Goal: Transaction & Acquisition: Purchase product/service

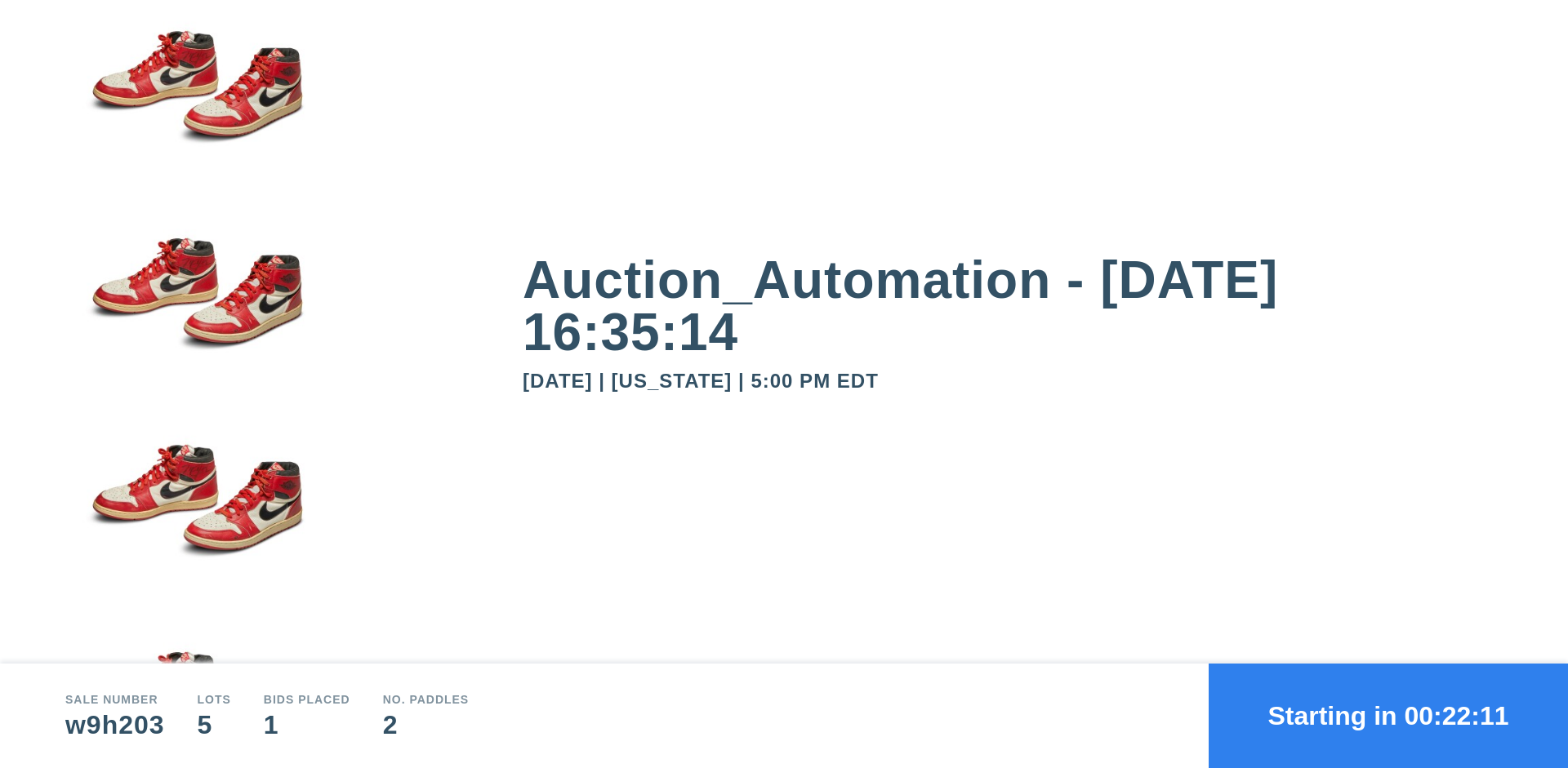
click at [1388, 715] on button "Starting in 00:22:11" at bounding box center [1388, 715] width 360 height 105
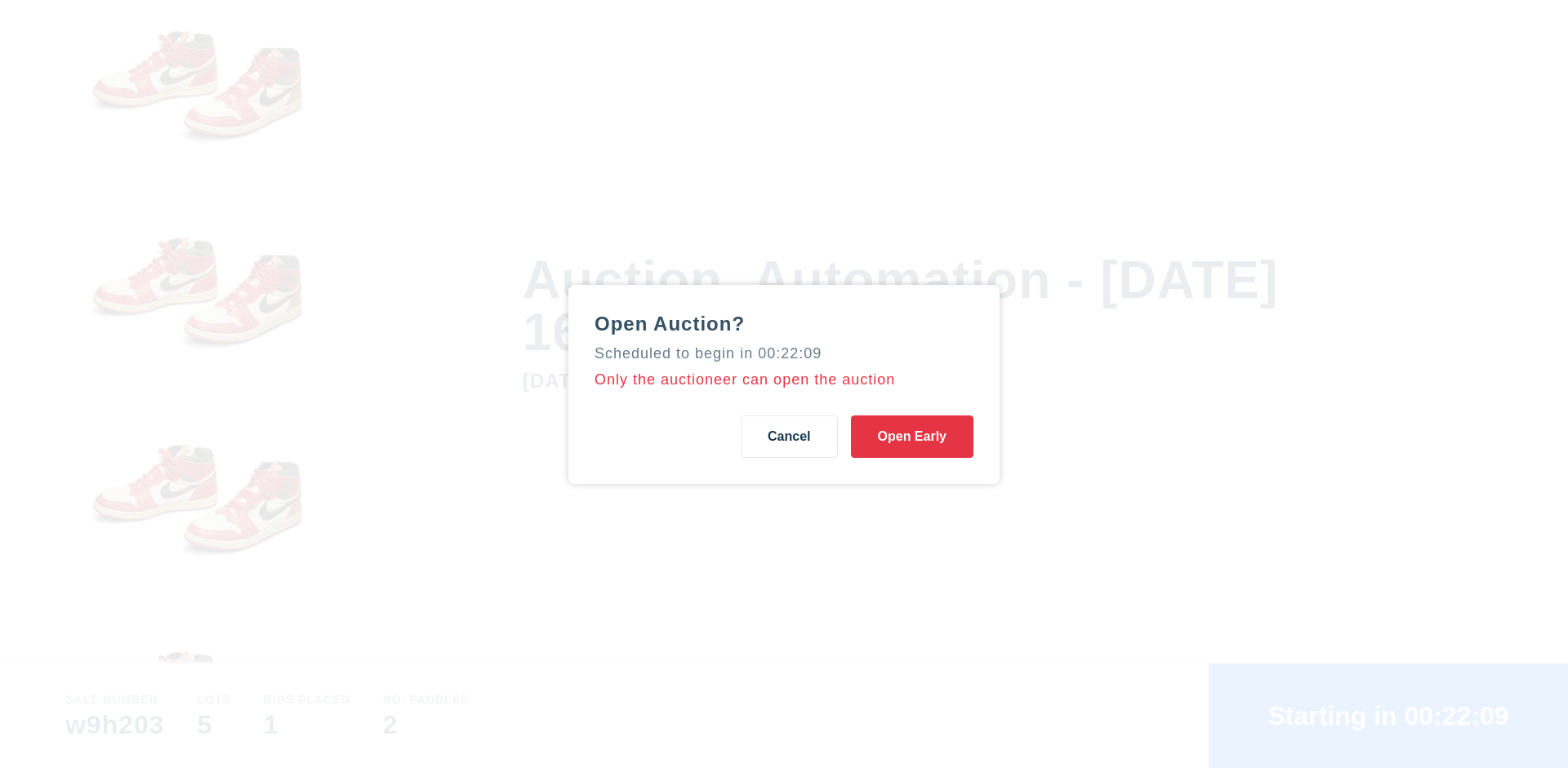
click at [912, 435] on button "Open Early" at bounding box center [912, 436] width 123 height 42
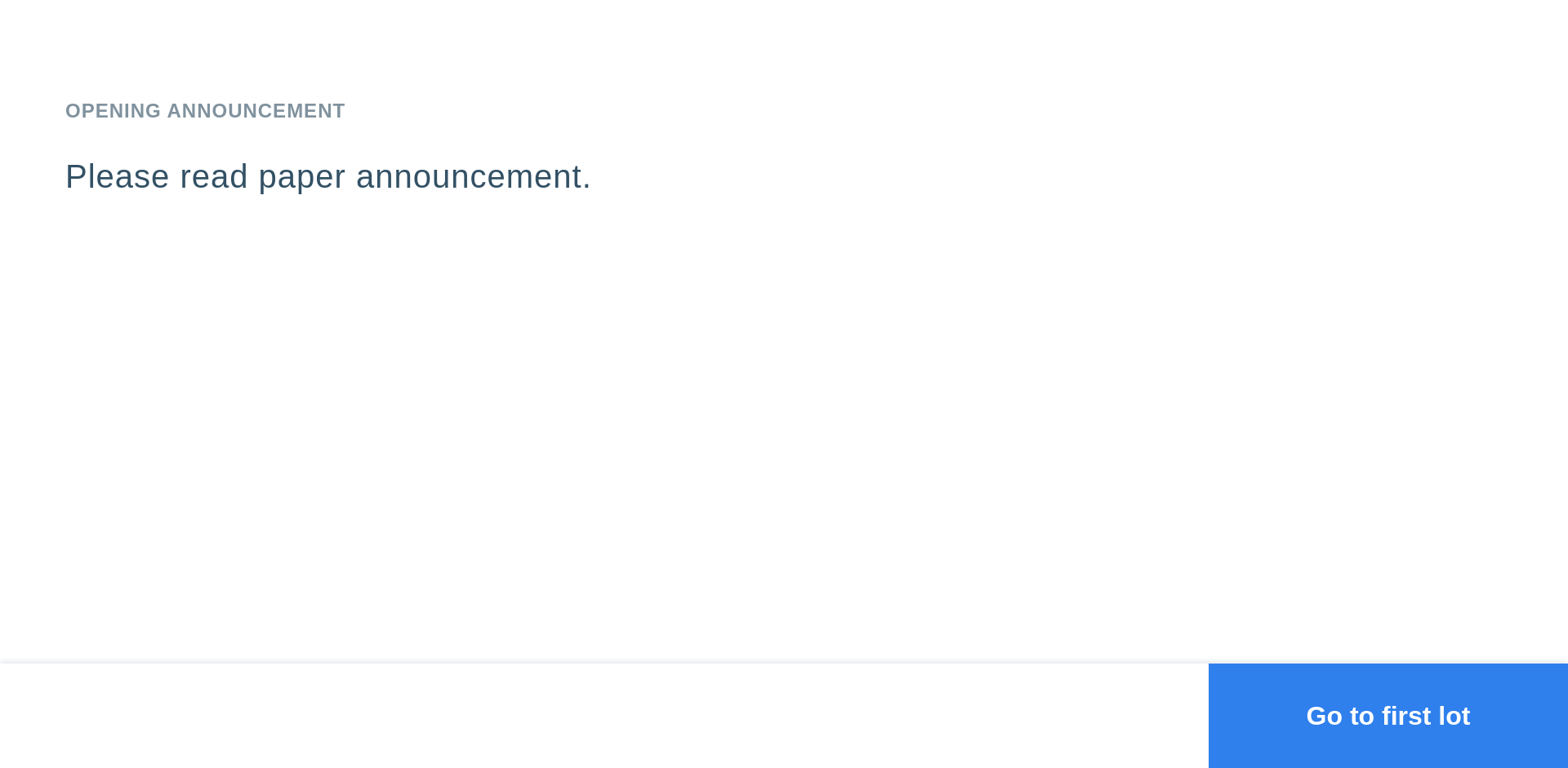
click at [1388, 715] on button "Go to first lot" at bounding box center [1388, 715] width 360 height 105
